Goal: Information Seeking & Learning: Check status

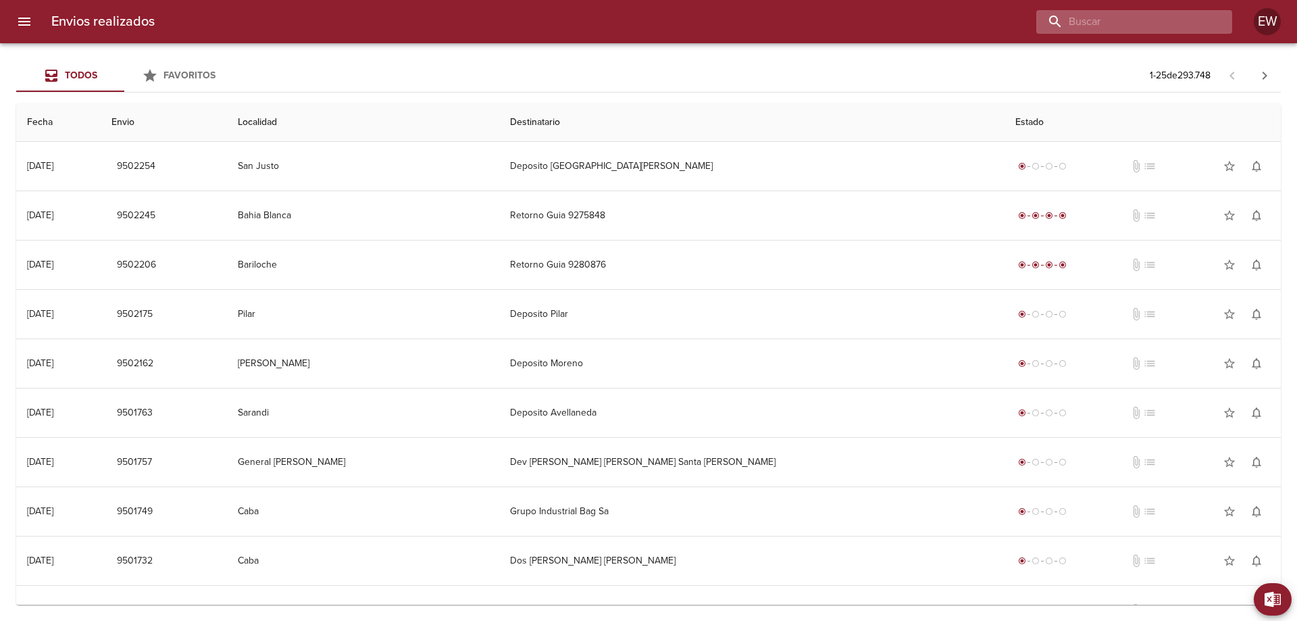
paste input "[PERSON_NAME]"
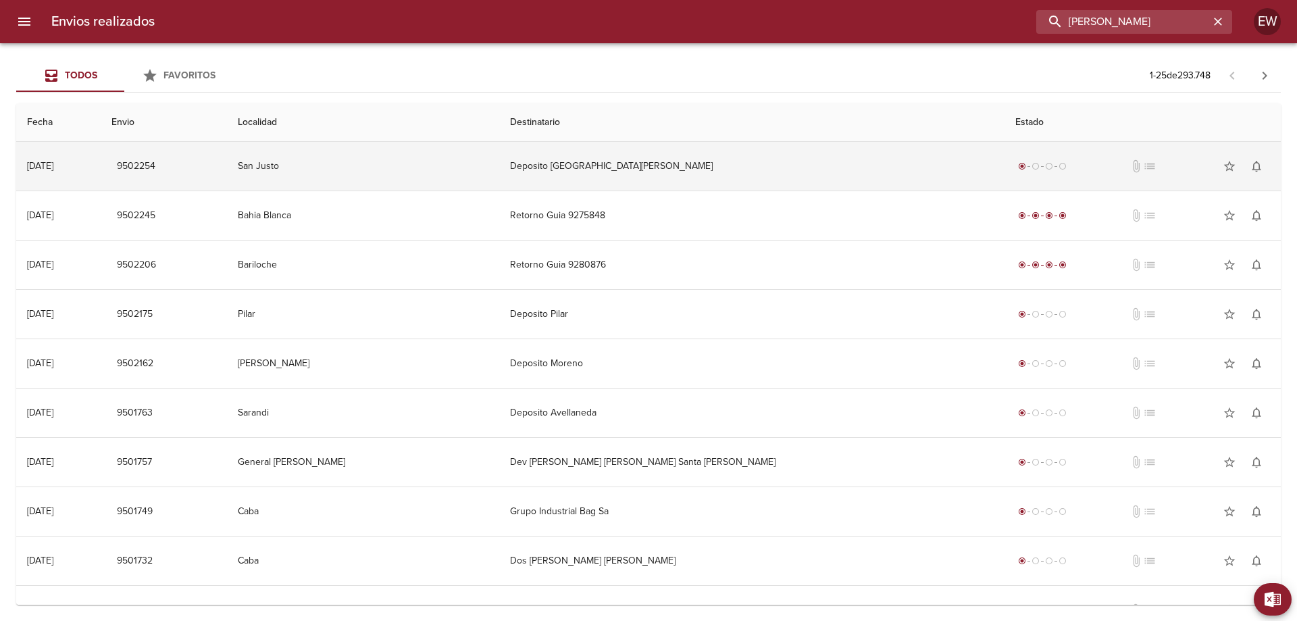
type input "[PERSON_NAME]"
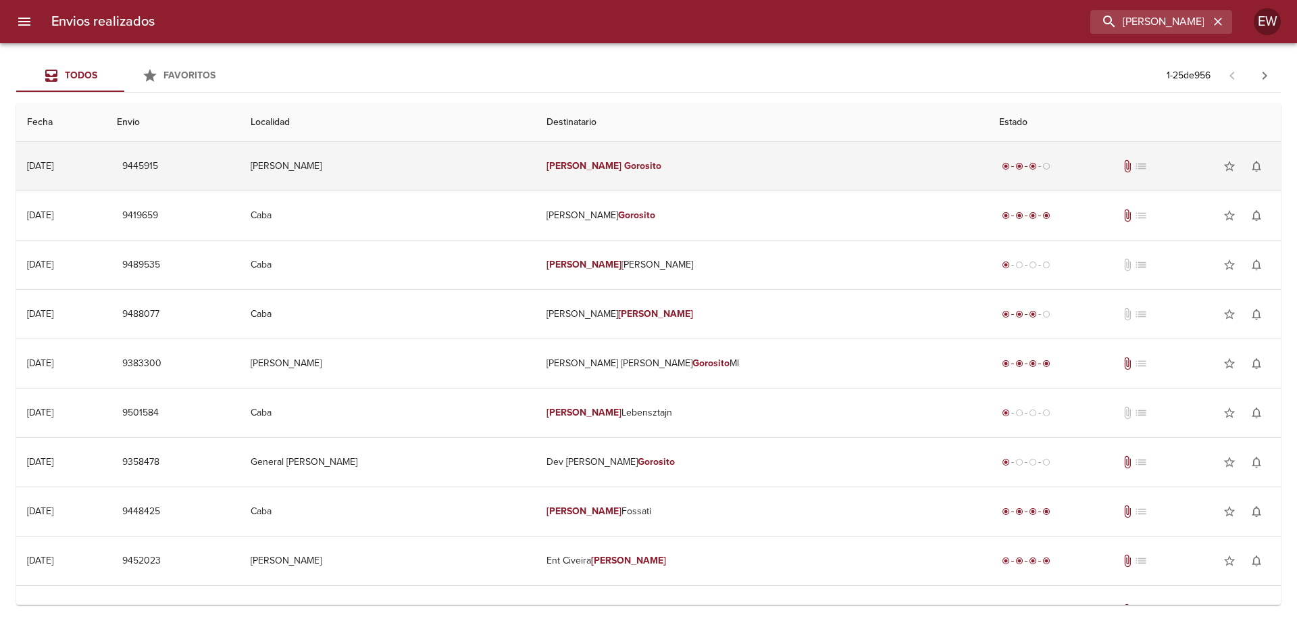
click at [676, 173] on td "[PERSON_NAME]" at bounding box center [762, 166] width 452 height 49
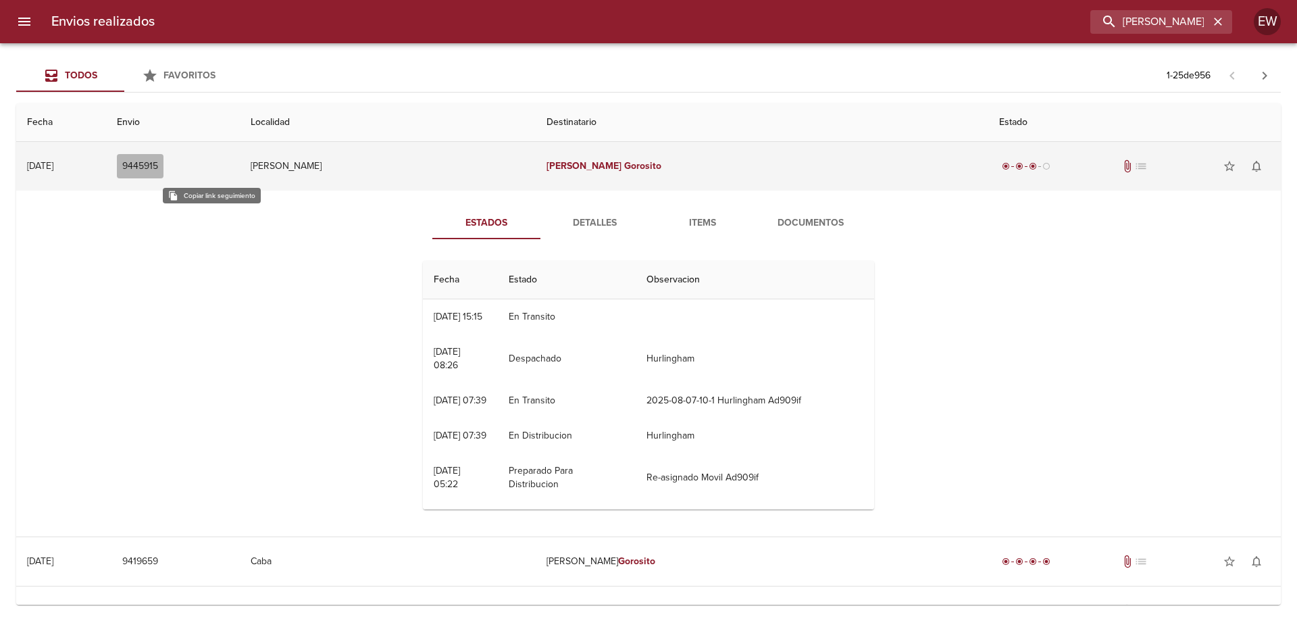
click at [158, 169] on span "9445915" at bounding box center [140, 166] width 36 height 17
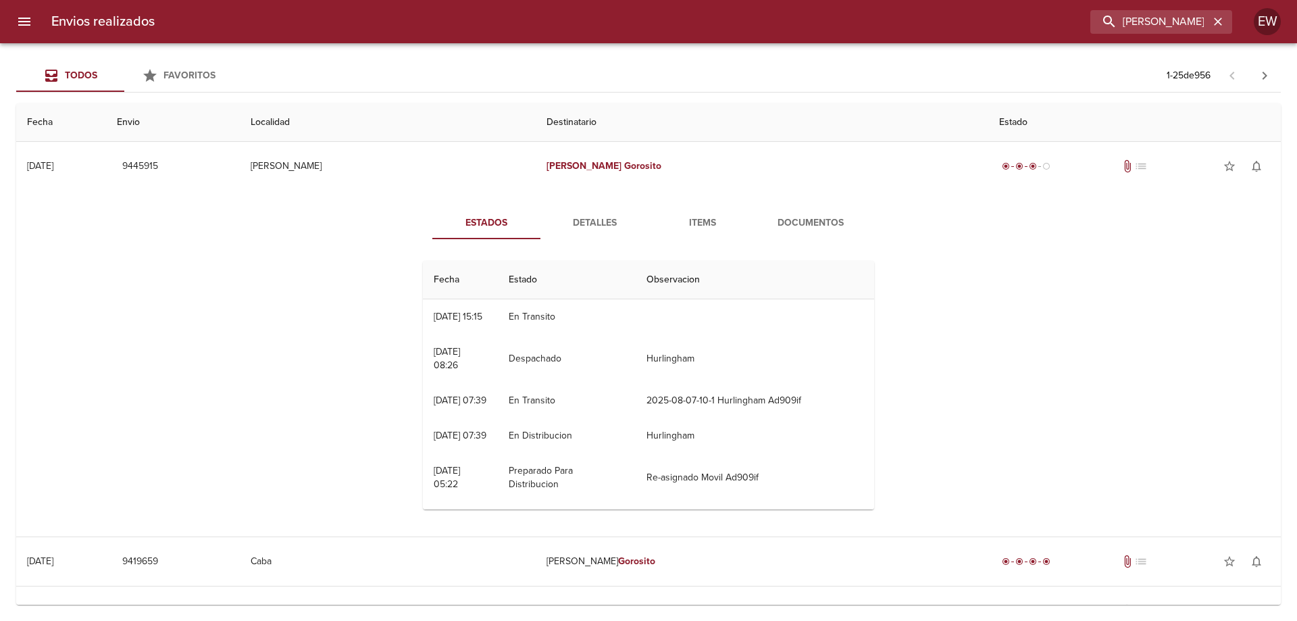
click at [578, 220] on span "Detalles" at bounding box center [595, 223] width 92 height 17
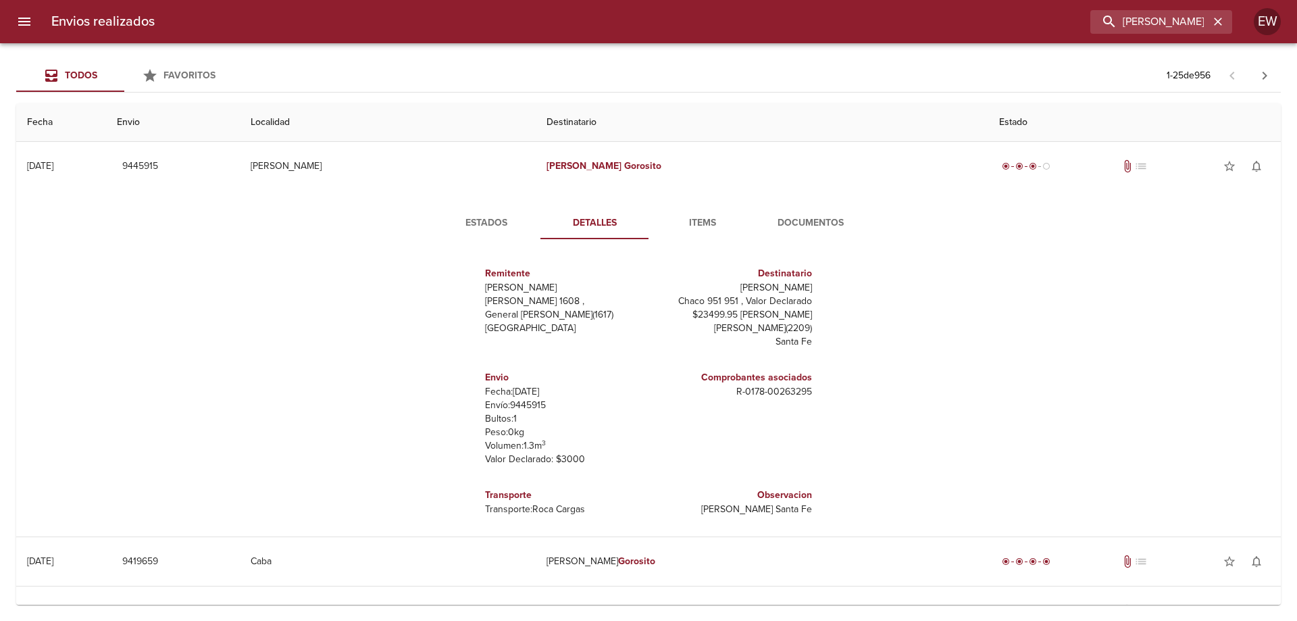
scroll to position [7, 0]
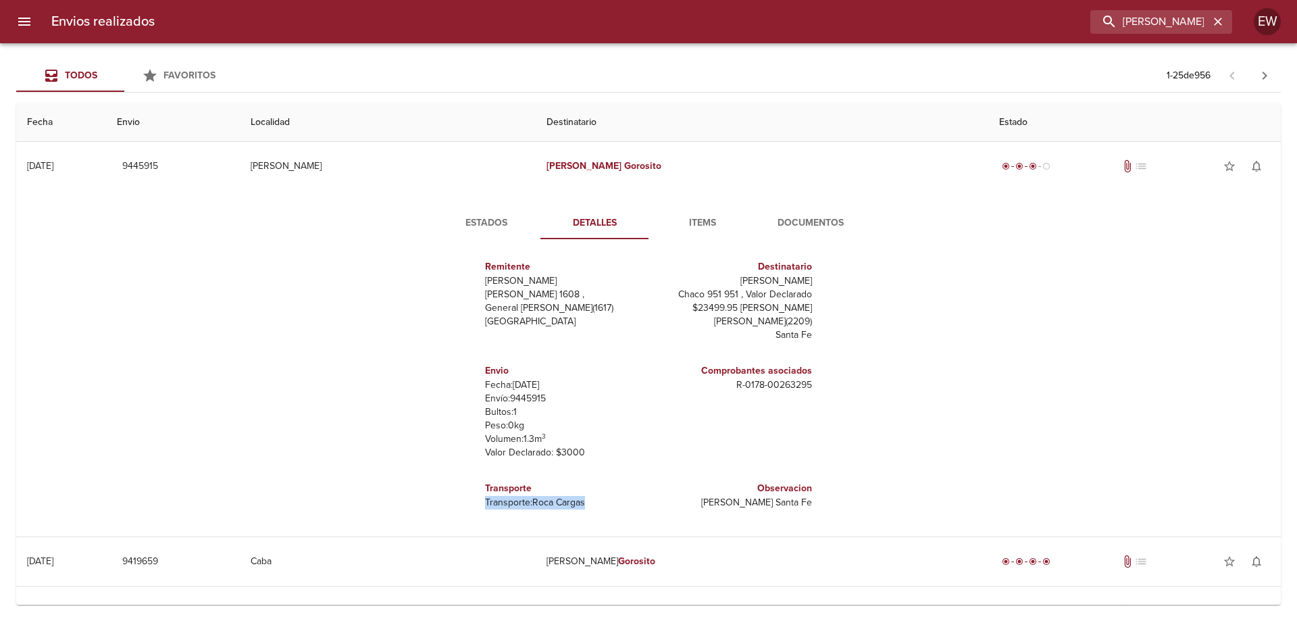
drag, startPoint x: 476, startPoint y: 503, endPoint x: 586, endPoint y: 497, distance: 111.0
click at [586, 497] on p "Transporte: Roca Cargas" at bounding box center [564, 503] width 158 height 14
copy p "Transporte: Roca Cargas"
drag, startPoint x: 1217, startPoint y: 23, endPoint x: 1210, endPoint y: 24, distance: 6.9
click at [1219, 23] on icon "button" at bounding box center [1218, 22] width 8 height 8
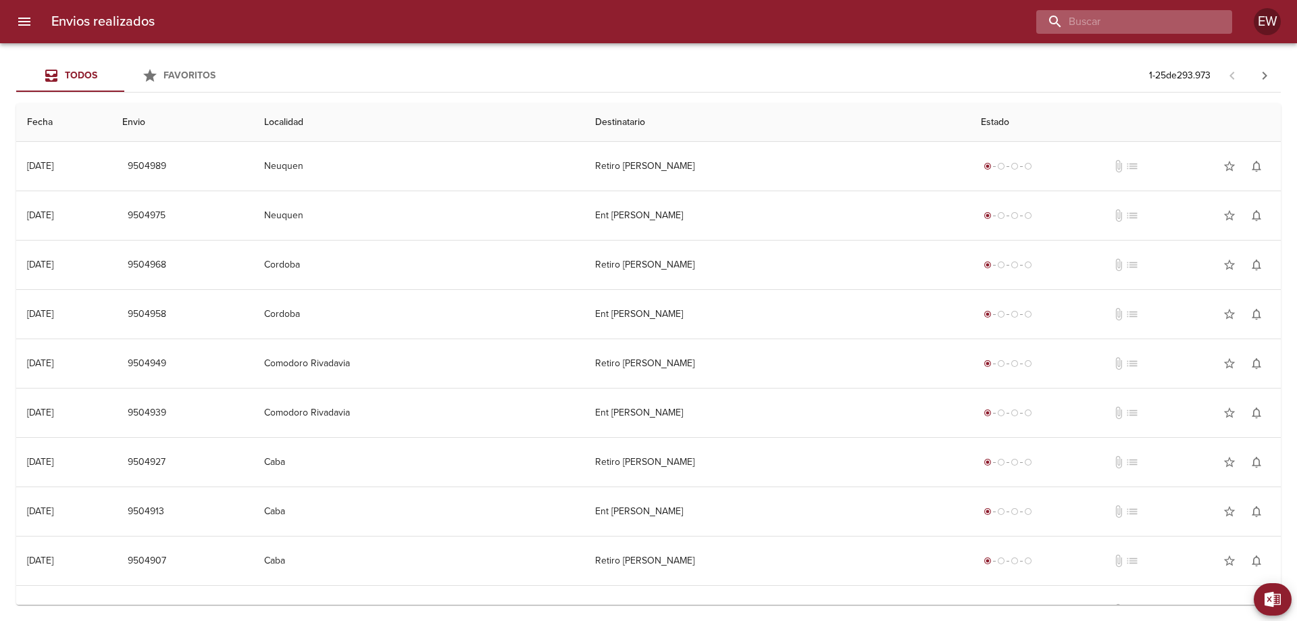
paste input "nahuel misto"
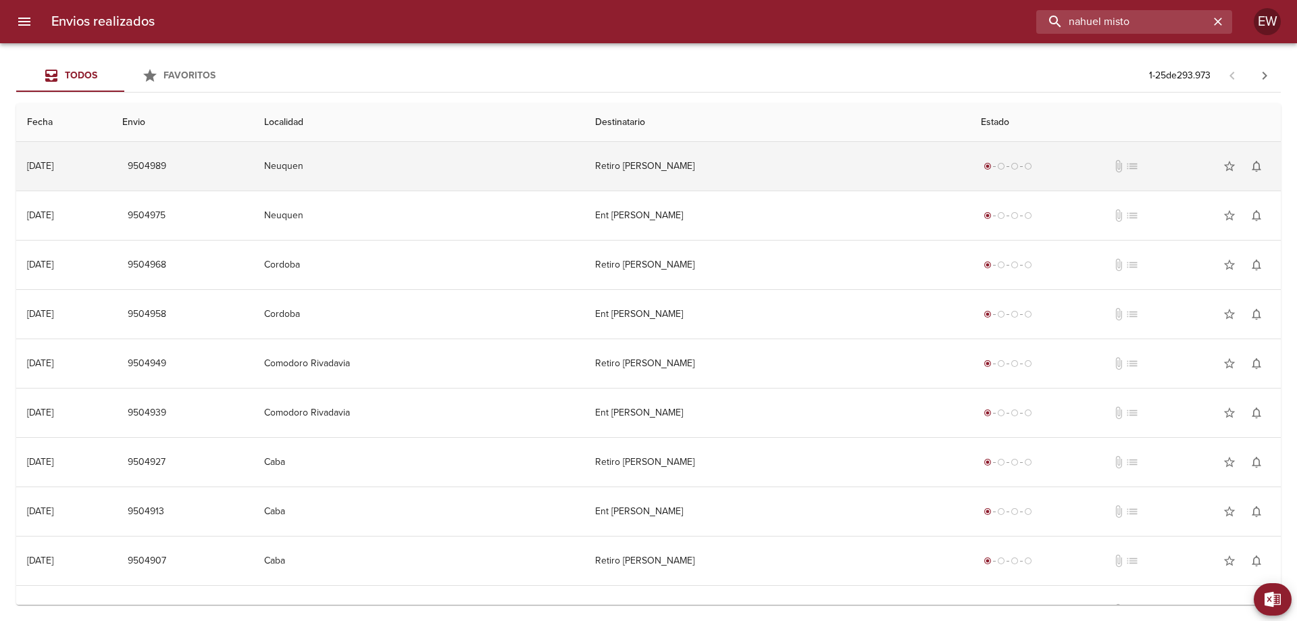
scroll to position [0, 0]
type input "nahuel misto"
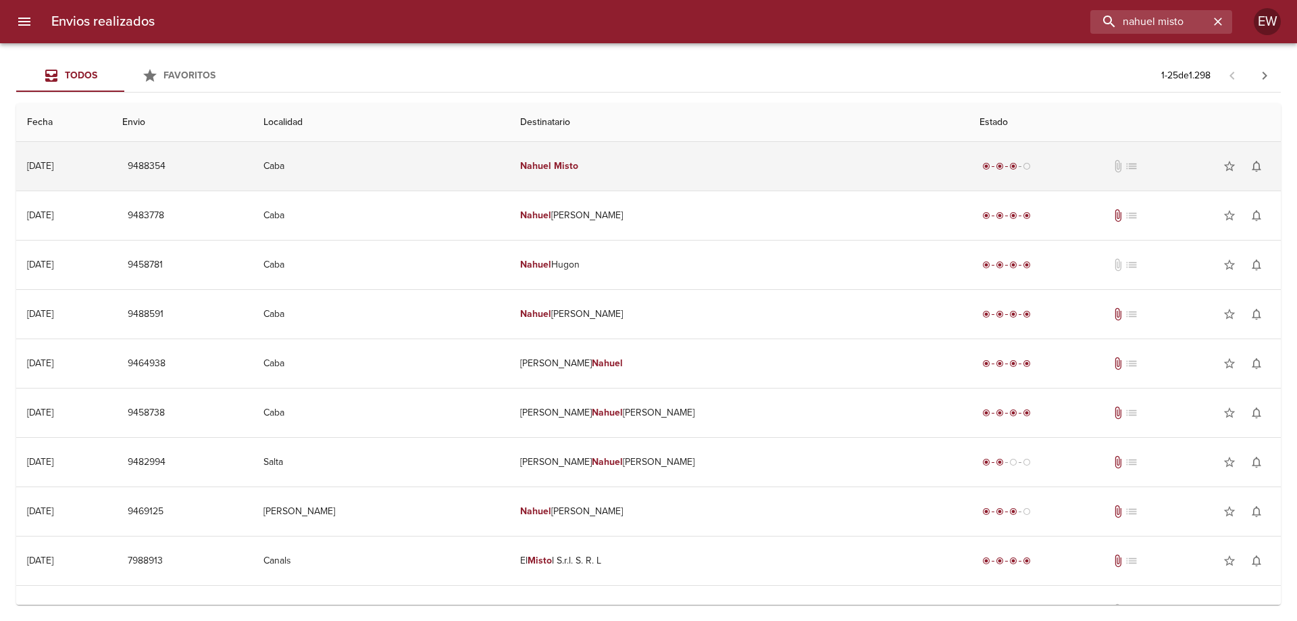
click at [624, 176] on td "[PERSON_NAME]" at bounding box center [738, 166] width 459 height 49
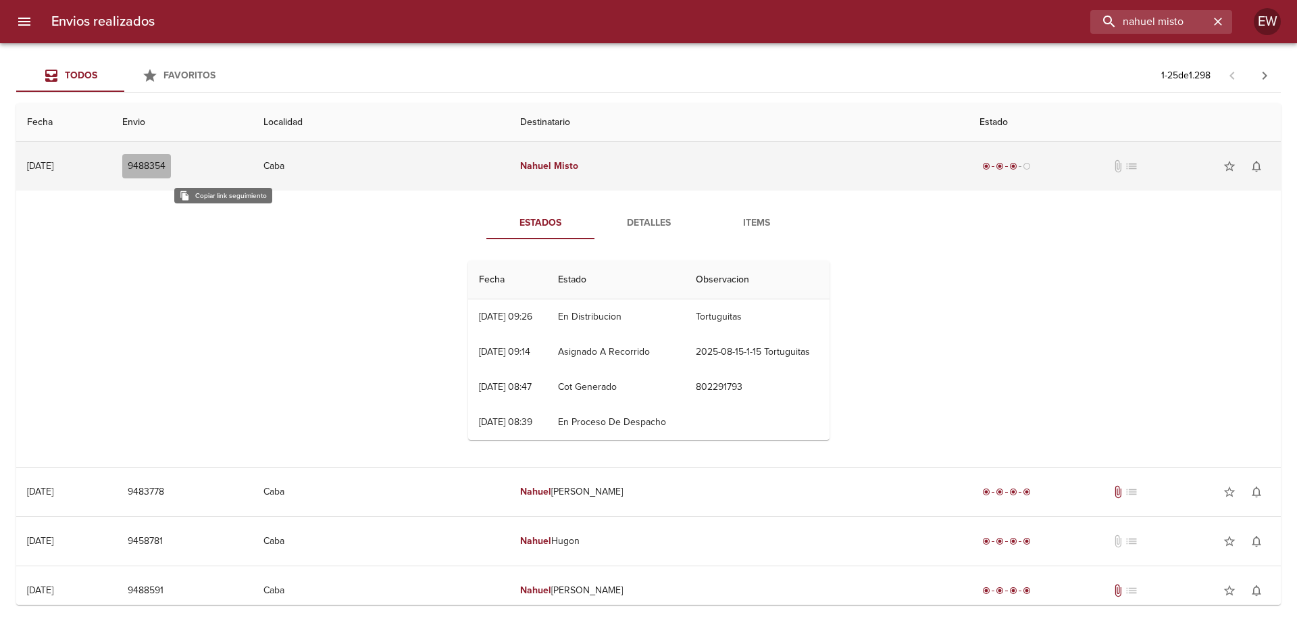
click at [166, 173] on span "9488354" at bounding box center [147, 166] width 38 height 17
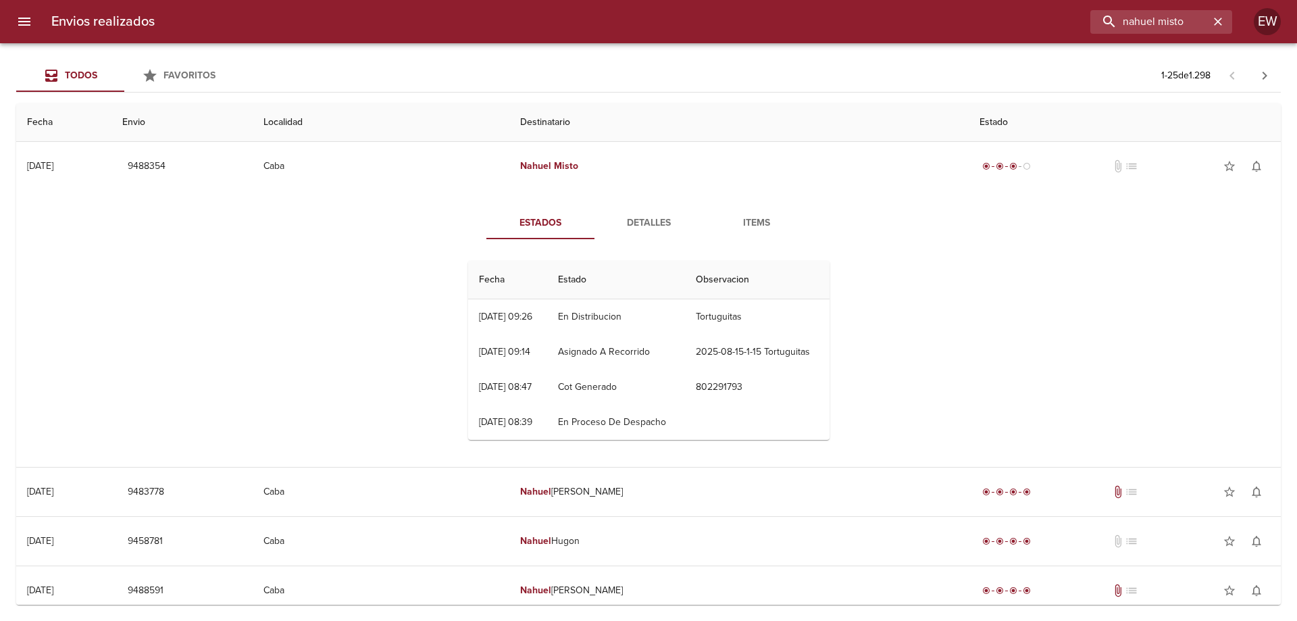
click at [645, 220] on span "Detalles" at bounding box center [649, 223] width 92 height 17
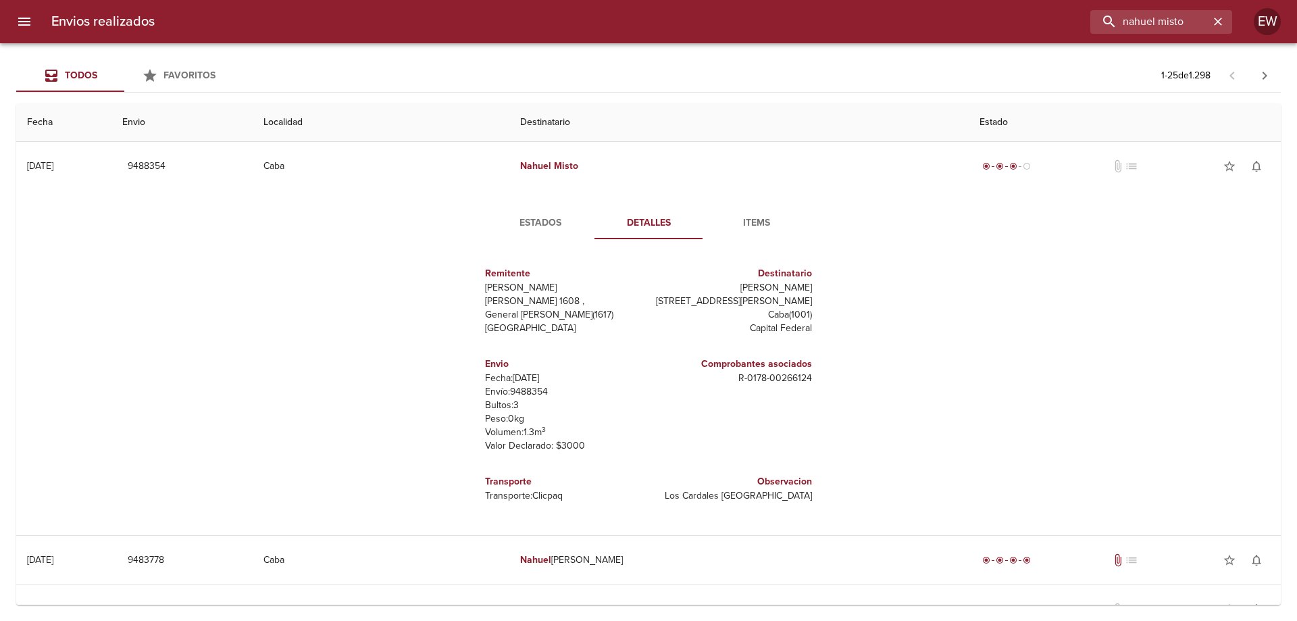
click at [538, 224] on span "Estados" at bounding box center [541, 223] width 92 height 17
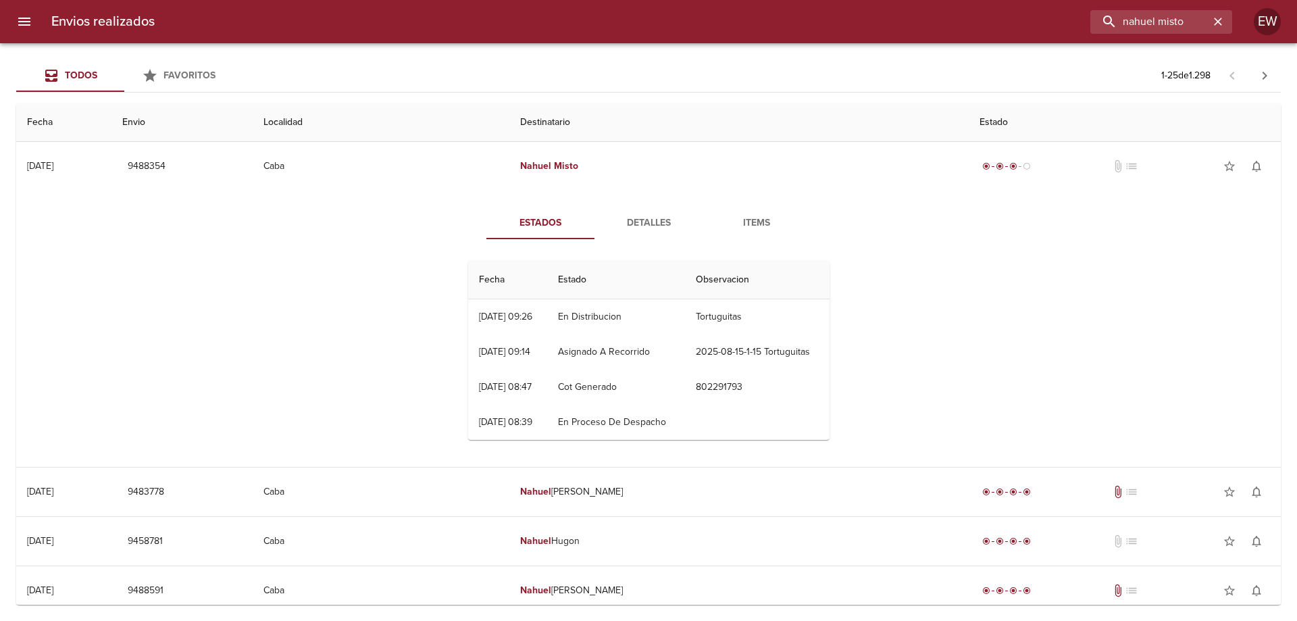
click at [634, 228] on span "Detalles" at bounding box center [649, 223] width 92 height 17
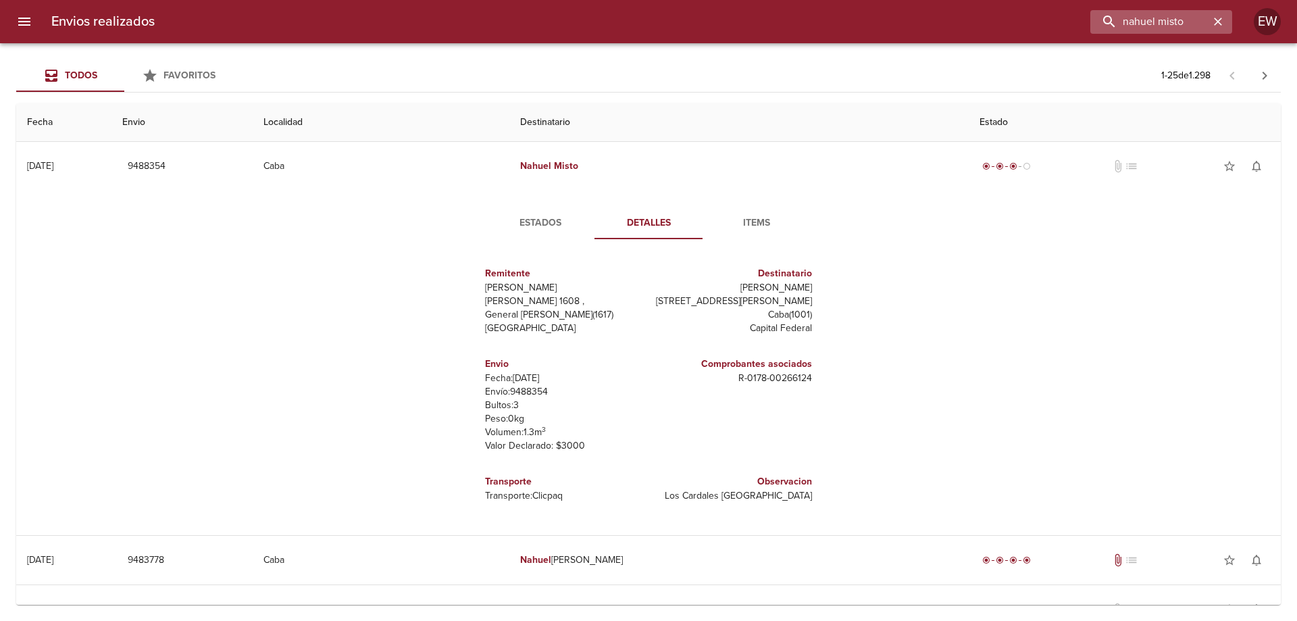
click at [1215, 30] on div "nahuel misto" at bounding box center [1161, 22] width 142 height 24
click at [1221, 22] on icon "button" at bounding box center [1218, 22] width 14 height 14
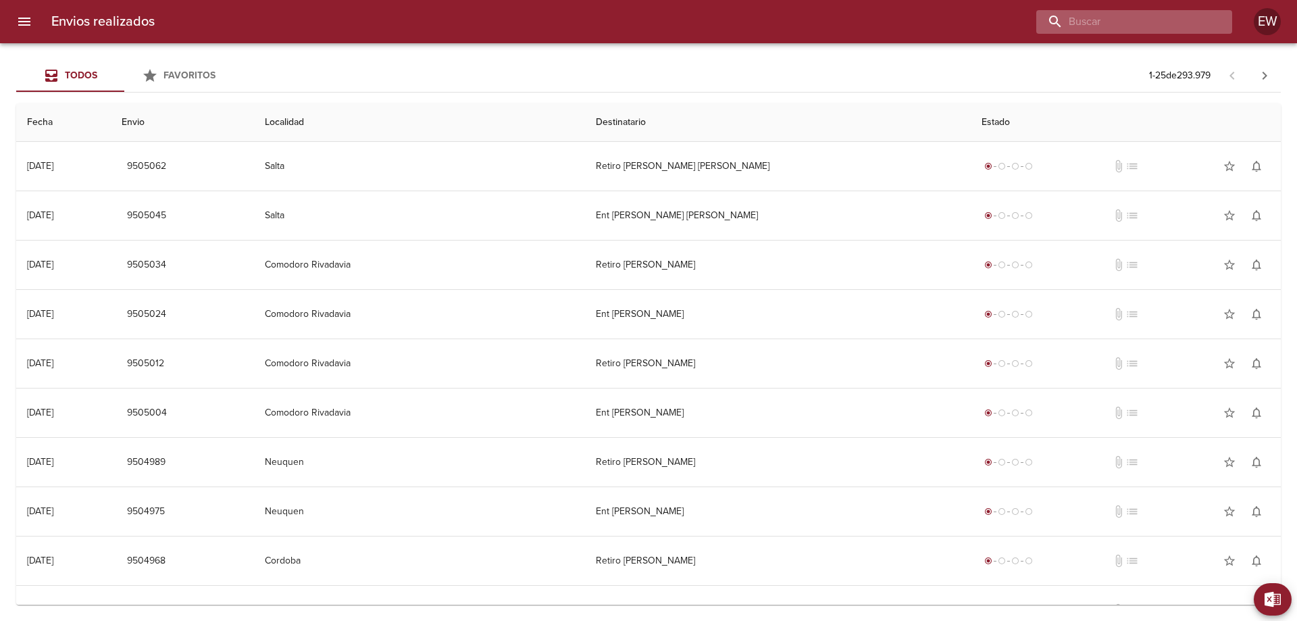
paste input "[PERSON_NAME]"
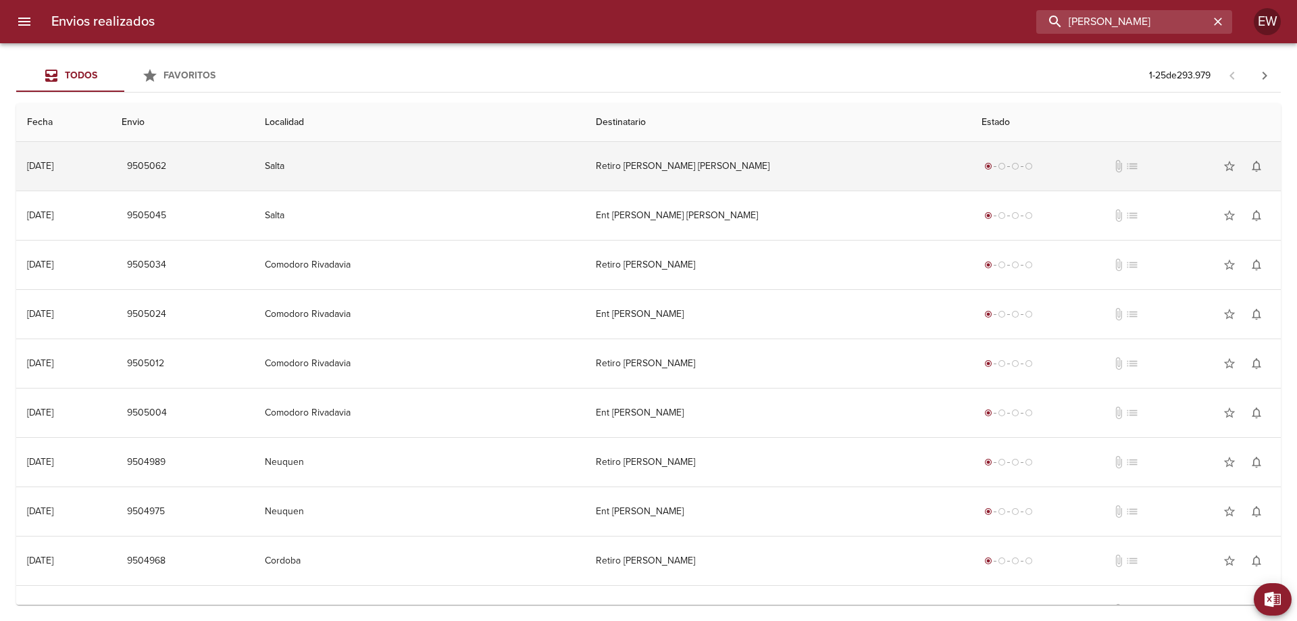
type input "[PERSON_NAME]"
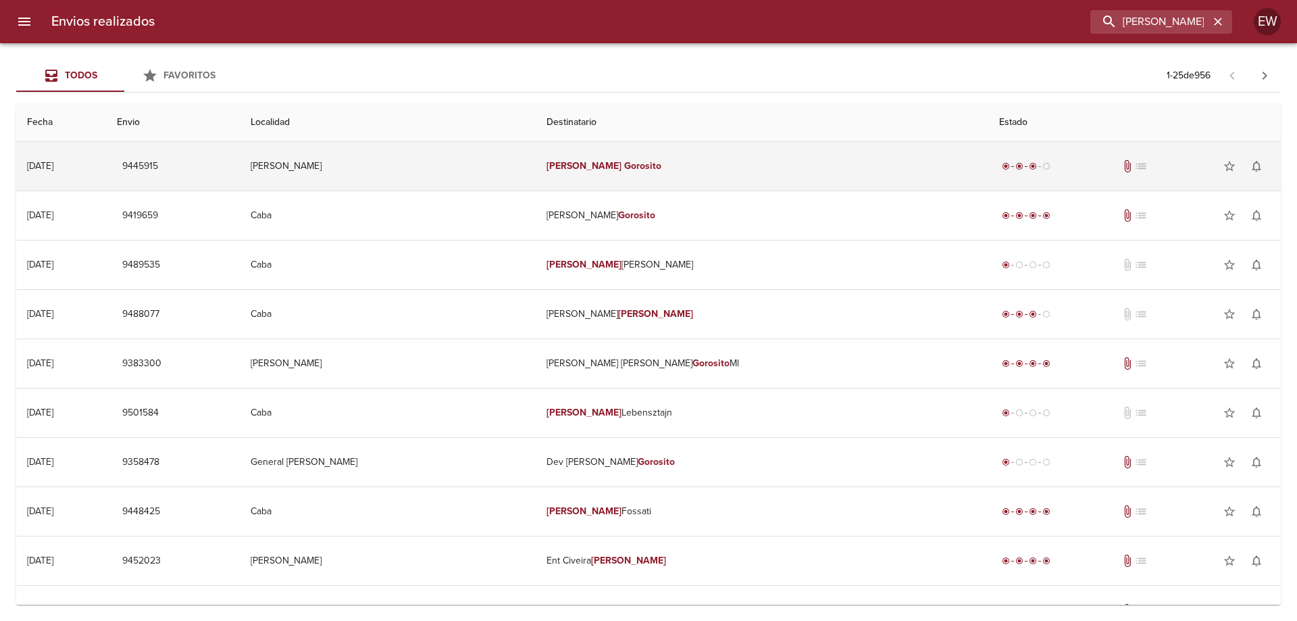
click at [697, 173] on td "[PERSON_NAME]" at bounding box center [762, 166] width 452 height 49
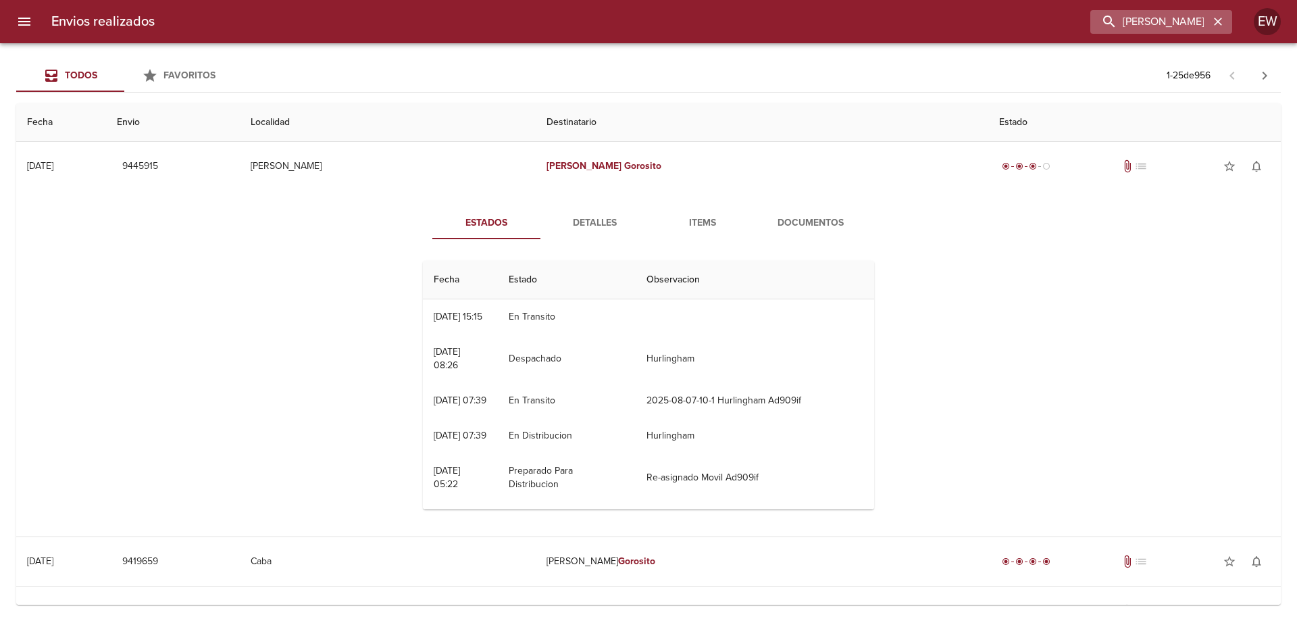
click at [1219, 26] on icon "button" at bounding box center [1218, 22] width 14 height 14
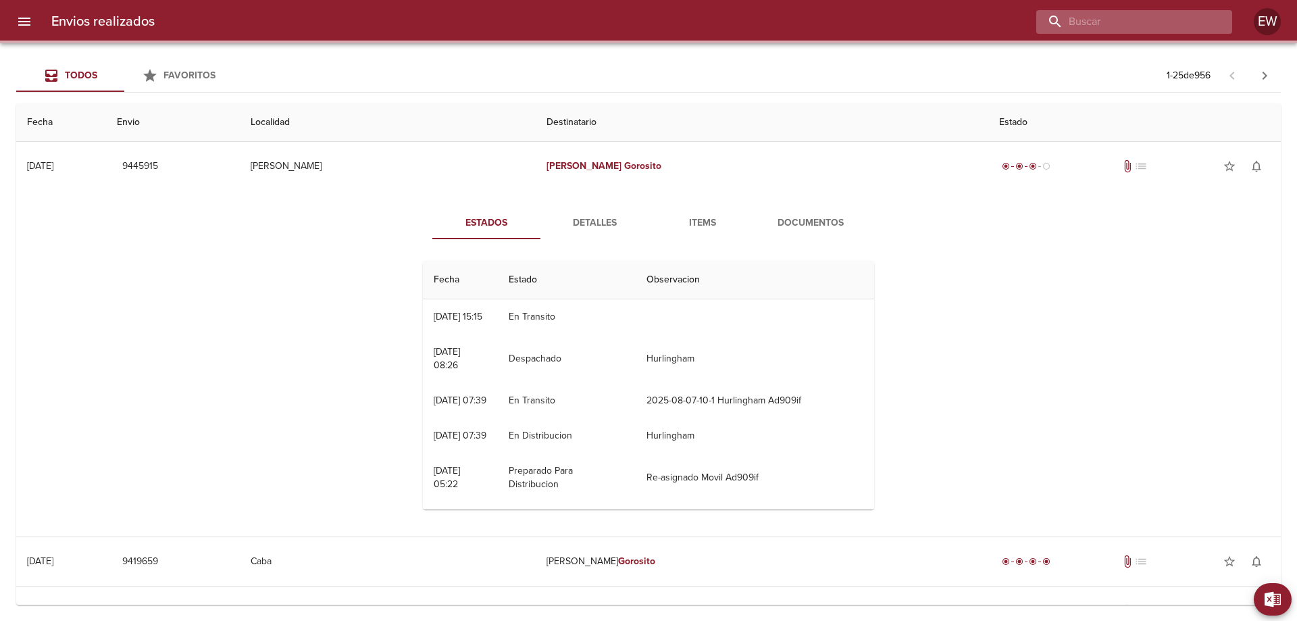
paste input "[PERSON_NAME] [PERSON_NAME] SANTA [PERSON_NAME]"
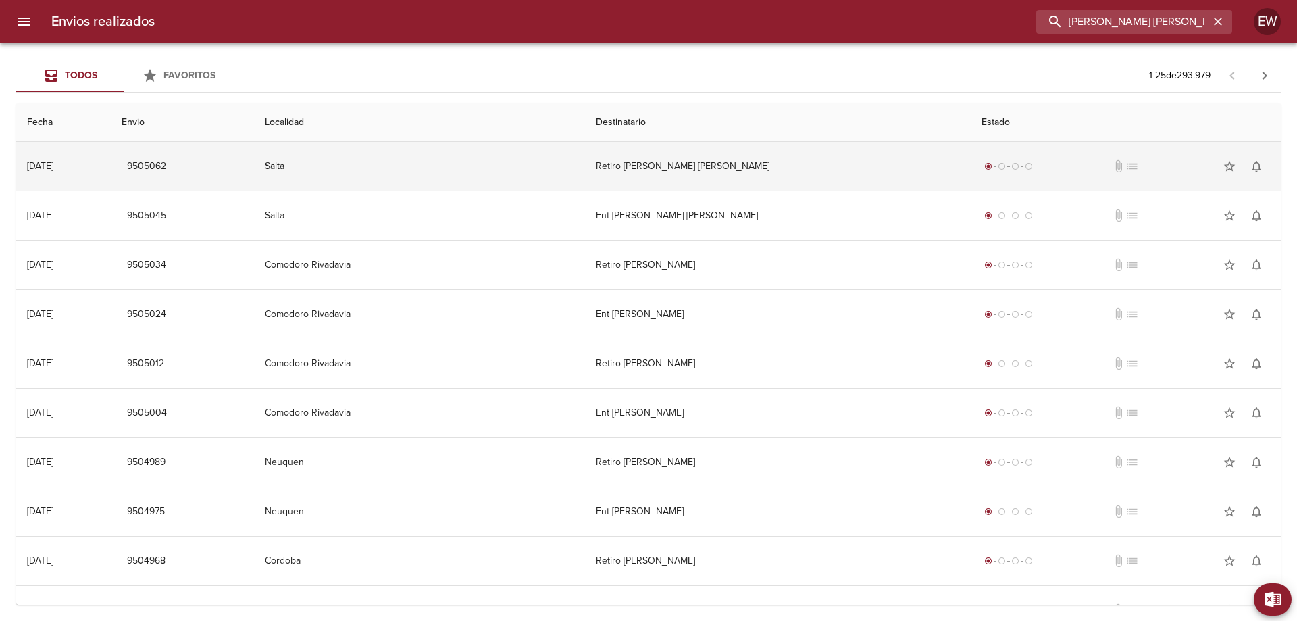
scroll to position [0, 32]
type input "[PERSON_NAME] [PERSON_NAME] SANTA [PERSON_NAME]"
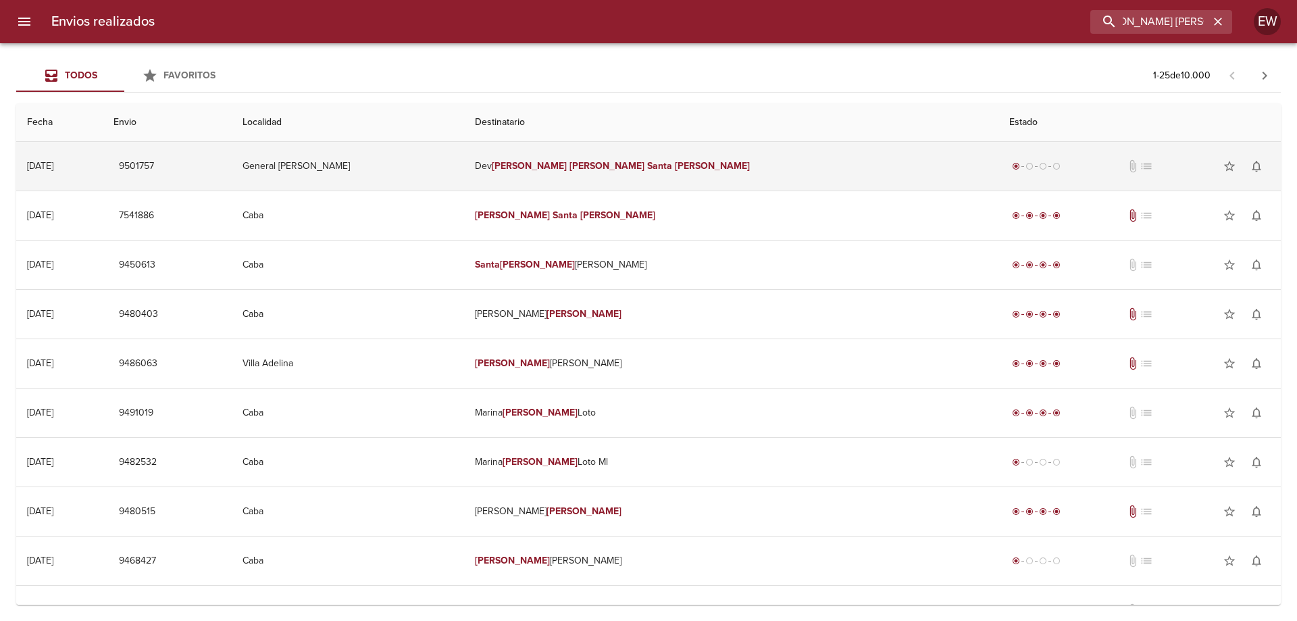
scroll to position [0, 0]
click at [630, 170] on td "Dev [PERSON_NAME] [PERSON_NAME] Santa [PERSON_NAME]" at bounding box center [731, 166] width 534 height 49
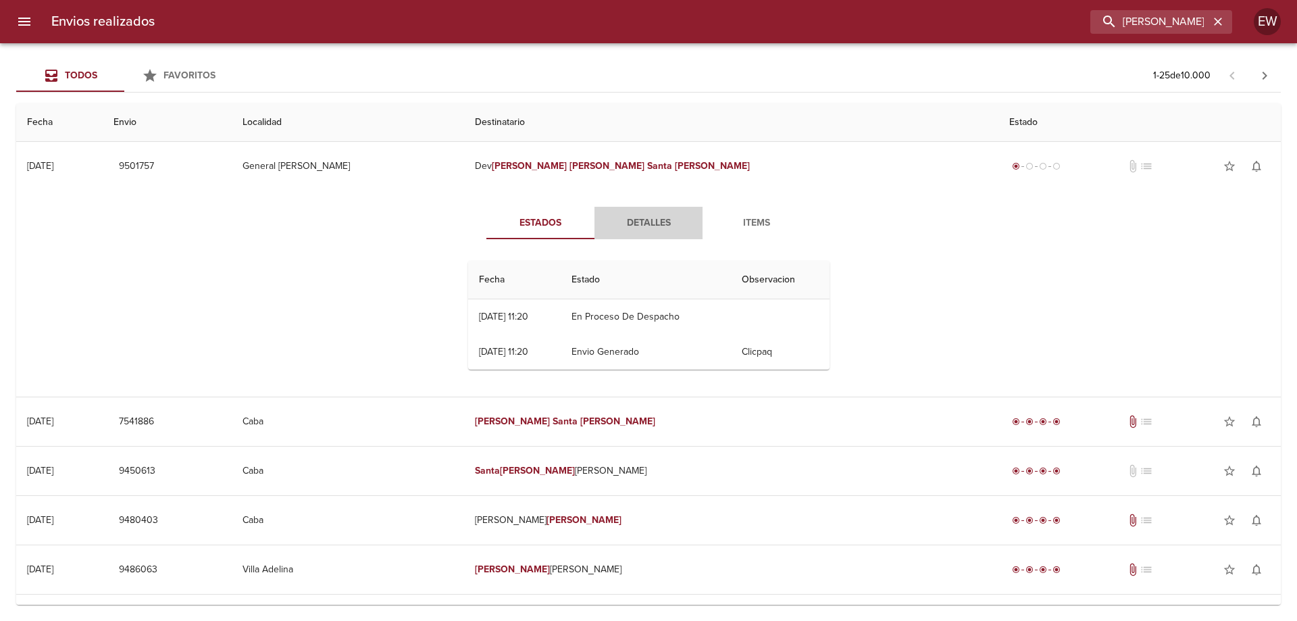
click at [640, 218] on span "Detalles" at bounding box center [649, 223] width 92 height 17
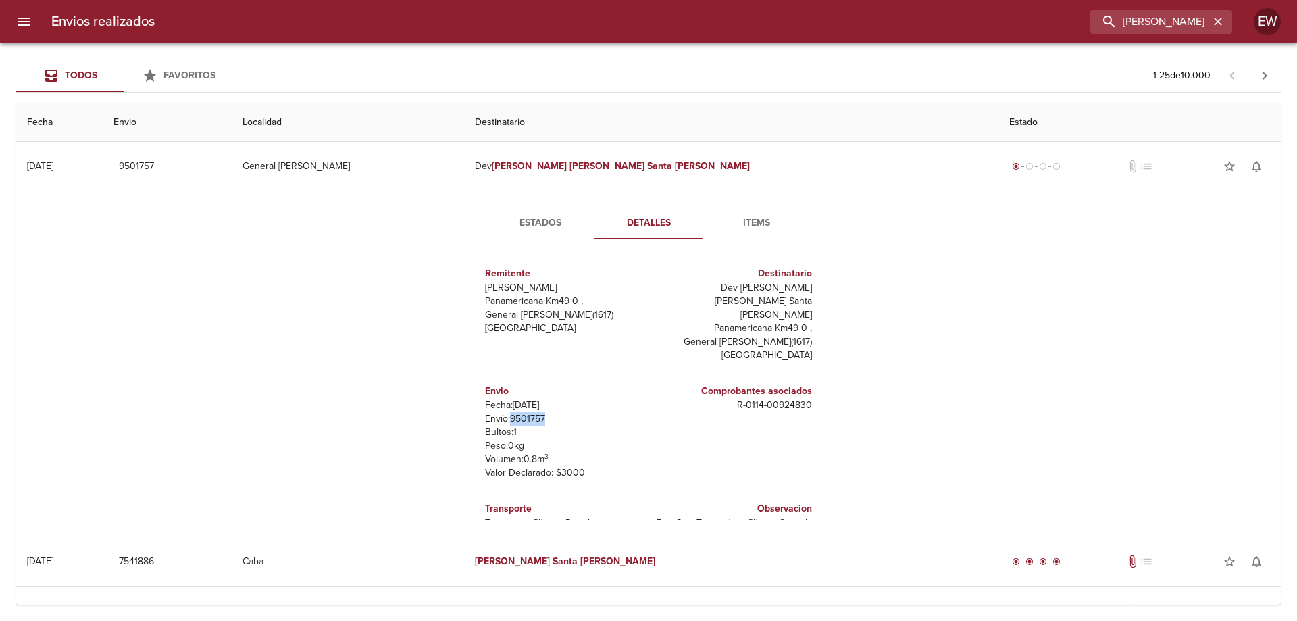
drag, startPoint x: 556, startPoint y: 388, endPoint x: 499, endPoint y: 393, distance: 57.0
click at [499, 412] on p "Envío: 9501757" at bounding box center [564, 419] width 158 height 14
copy p "9501757"
click at [535, 227] on span "Estados" at bounding box center [541, 223] width 92 height 17
